Goal: Find specific page/section: Find specific page/section

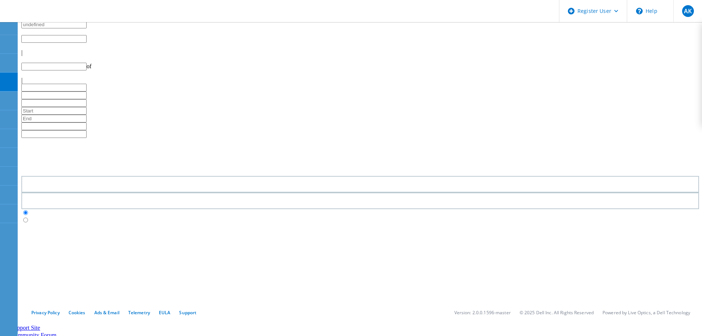
type input "1"
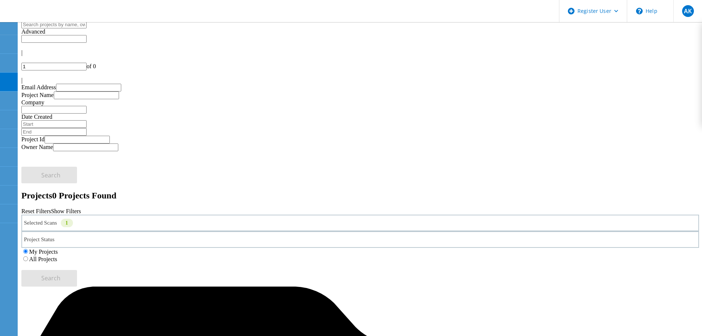
click at [124, 214] on div "Selected Scans 1" at bounding box center [360, 222] width 678 height 17
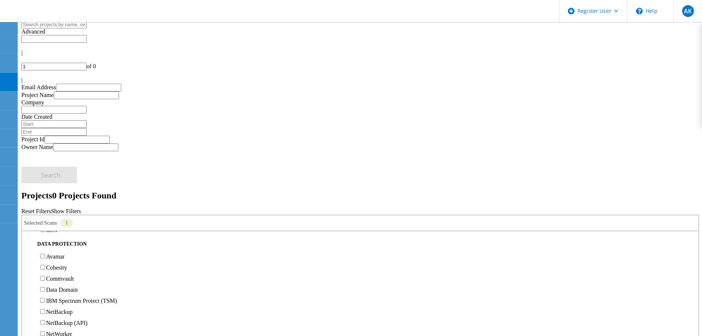
scroll to position [332, 0]
click at [57, 162] on label "Pure" at bounding box center [51, 165] width 11 height 6
click at [45, 163] on input "Pure" at bounding box center [42, 165] width 5 height 5
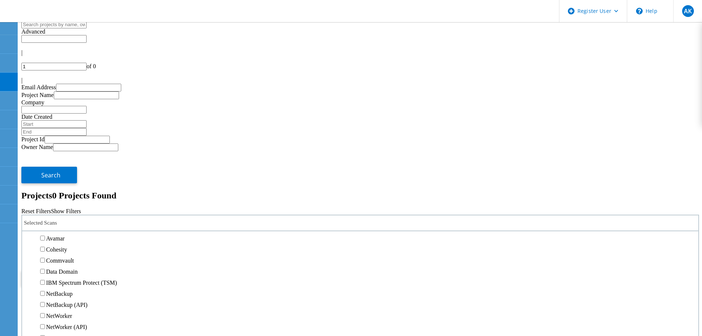
scroll to position [295, 0]
click at [60, 188] on label "3PAR" at bounding box center [53, 191] width 14 height 6
click at [45, 188] on input "3PAR" at bounding box center [42, 190] width 5 height 5
click at [57, 256] on label "All Projects" at bounding box center [43, 259] width 28 height 6
click at [28, 256] on input "All Projects" at bounding box center [25, 258] width 5 height 5
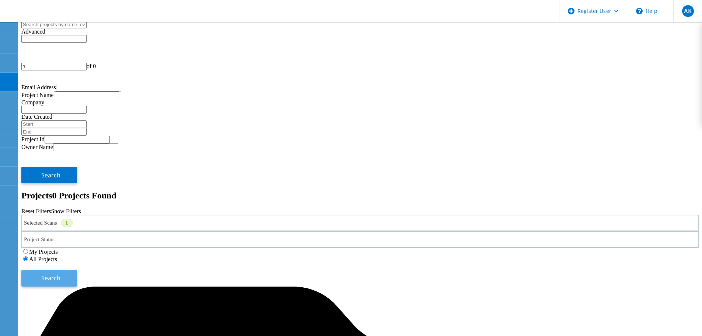
click at [77, 270] on button "Search" at bounding box center [49, 278] width 56 height 17
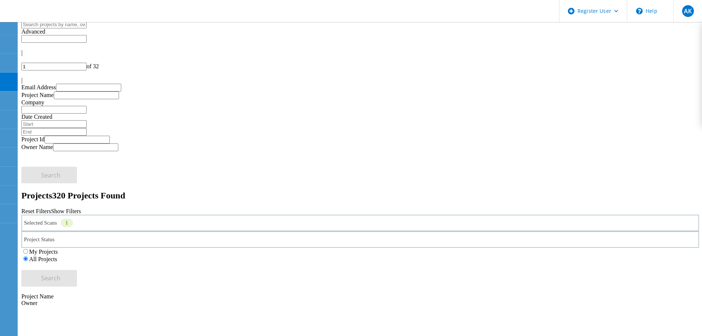
click at [136, 214] on div "Selected Scans 1" at bounding box center [360, 222] width 678 height 17
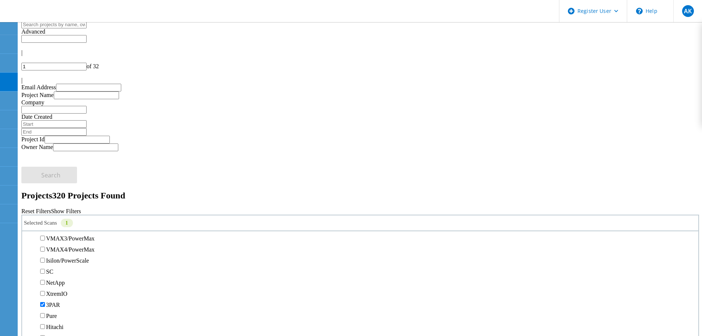
scroll to position [184, 0]
click at [58, 199] on label "Unity" at bounding box center [52, 202] width 13 height 6
click at [45, 199] on input "Unity" at bounding box center [42, 201] width 5 height 5
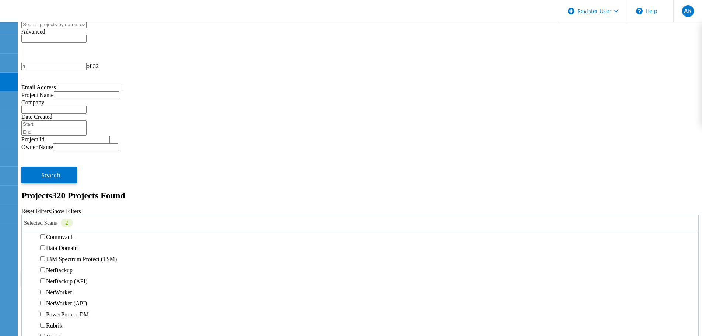
scroll to position [332, 0]
click at [60, 151] on label "3PAR" at bounding box center [53, 154] width 14 height 6
click at [45, 151] on input "3PAR" at bounding box center [42, 153] width 5 height 5
click at [60, 274] on span "Search" at bounding box center [50, 278] width 19 height 8
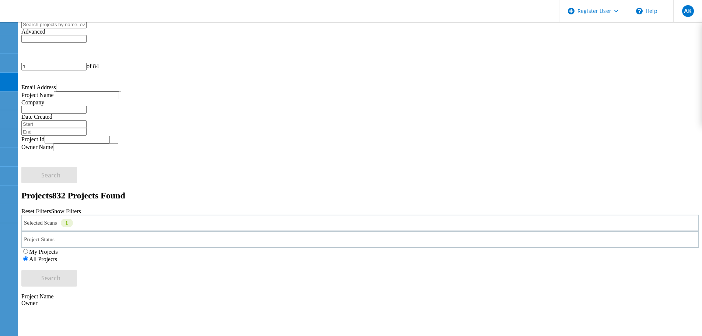
click at [75, 214] on div "Selected Scans 1" at bounding box center [360, 222] width 678 height 17
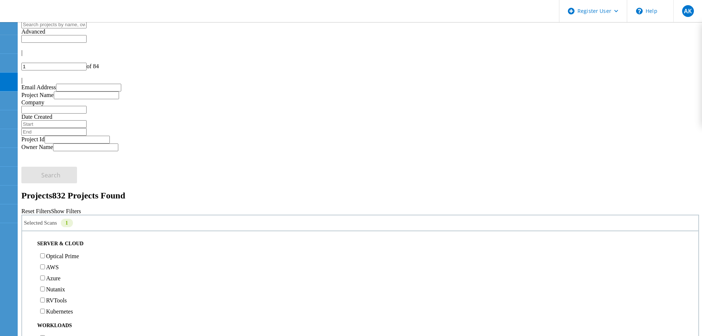
click at [63, 253] on label "Optical Prime" at bounding box center [62, 256] width 33 height 6
click at [45, 253] on input "Optical Prime" at bounding box center [42, 255] width 5 height 5
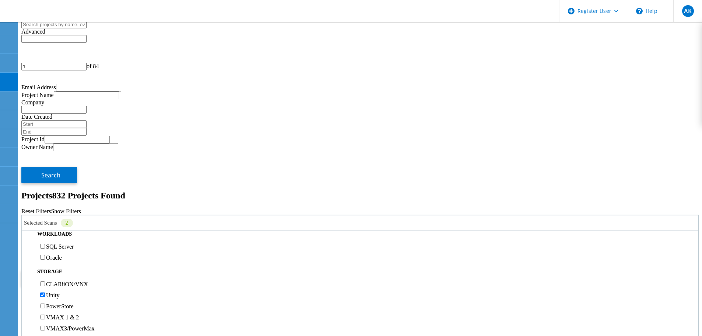
scroll to position [111, 0]
click at [59, 273] on label "Unity" at bounding box center [52, 276] width 13 height 6
click at [45, 273] on input "Unity" at bounding box center [42, 275] width 5 height 5
click at [77, 270] on button "Search" at bounding box center [49, 278] width 56 height 17
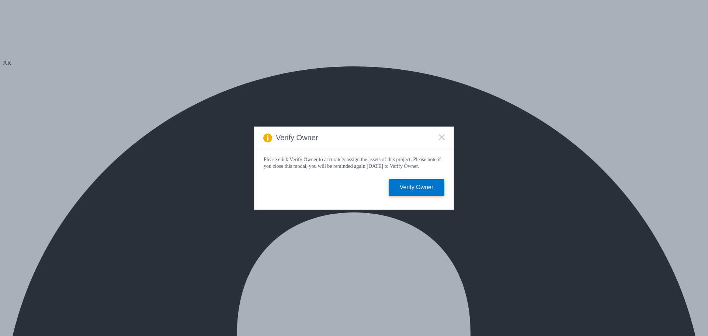
click at [440, 135] on icon at bounding box center [442, 137] width 6 height 6
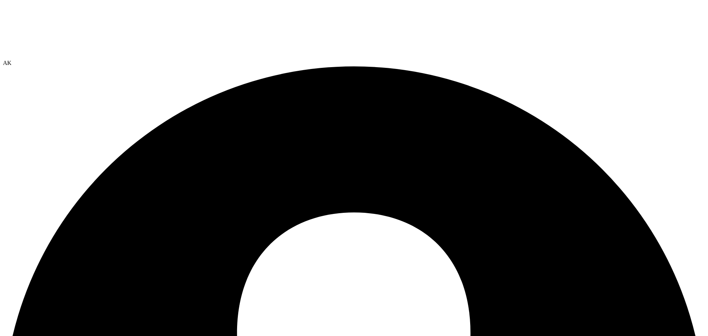
select select "USD"
